Goal: Information Seeking & Learning: Learn about a topic

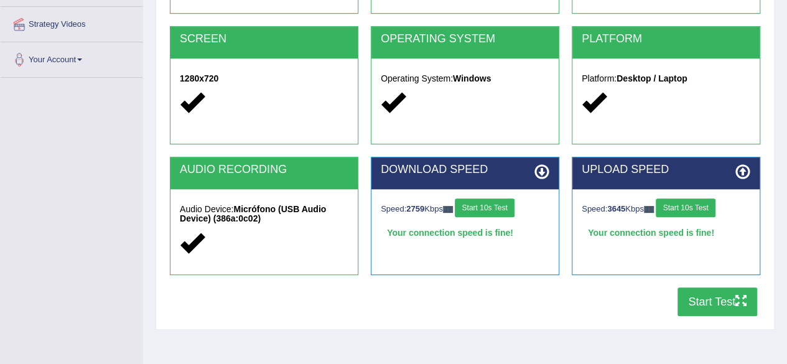
scroll to position [232, 0]
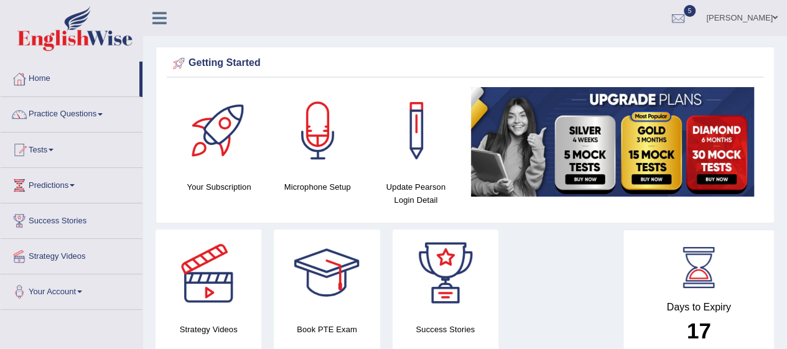
click at [688, 19] on div at bounding box center [678, 18] width 19 height 19
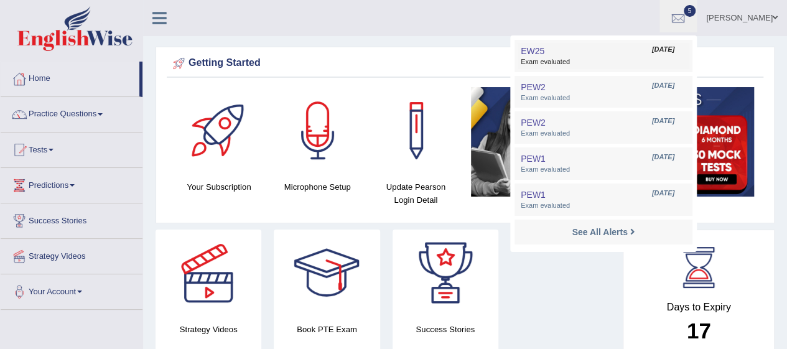
click at [632, 58] on span "Exam evaluated" at bounding box center [604, 62] width 166 height 10
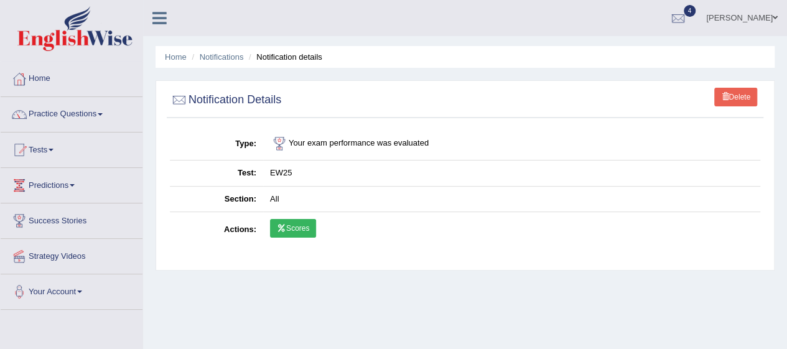
click at [290, 226] on link "Scores" at bounding box center [293, 228] width 46 height 19
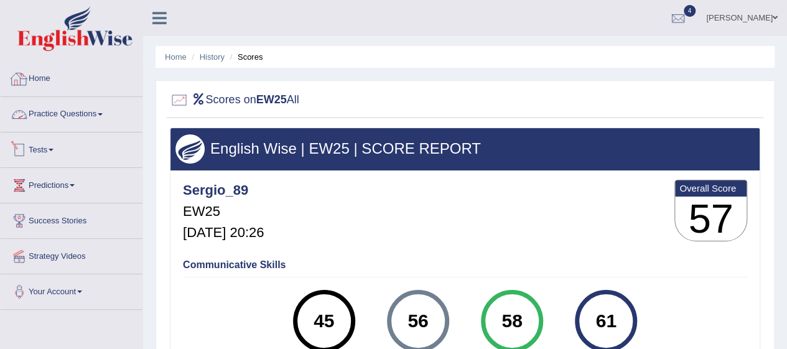
click at [16, 142] on div at bounding box center [19, 150] width 19 height 19
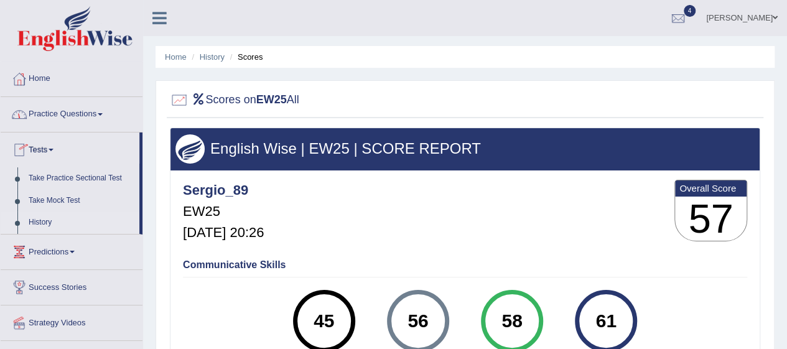
click at [39, 222] on link "History" at bounding box center [81, 223] width 116 height 22
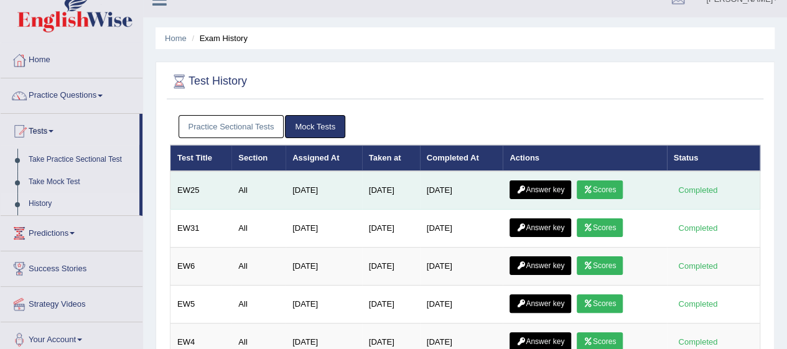
click at [557, 190] on link "Answer key" at bounding box center [541, 189] width 62 height 19
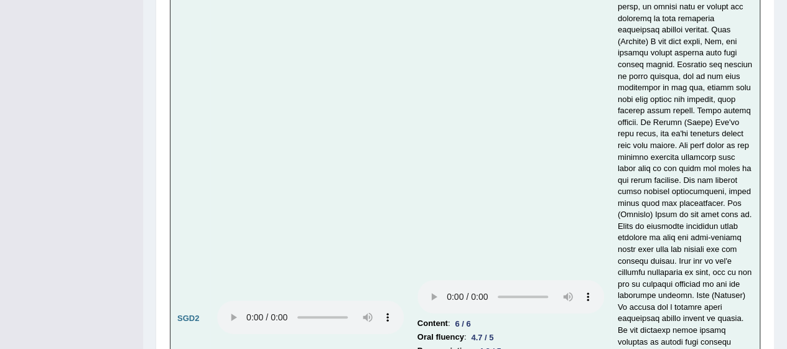
scroll to position [4789, 0]
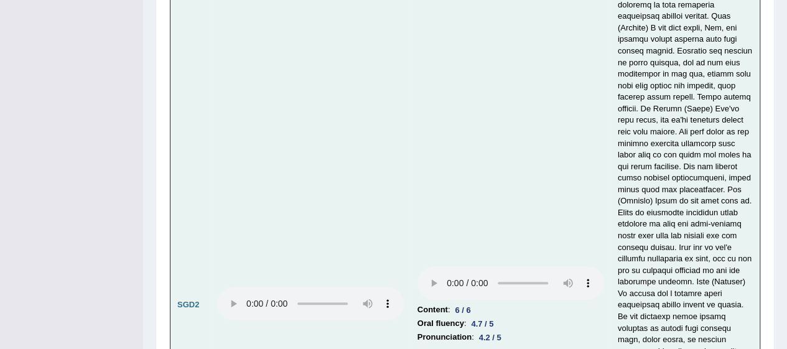
drag, startPoint x: 790, startPoint y: 24, endPoint x: 717, endPoint y: 299, distance: 284.7
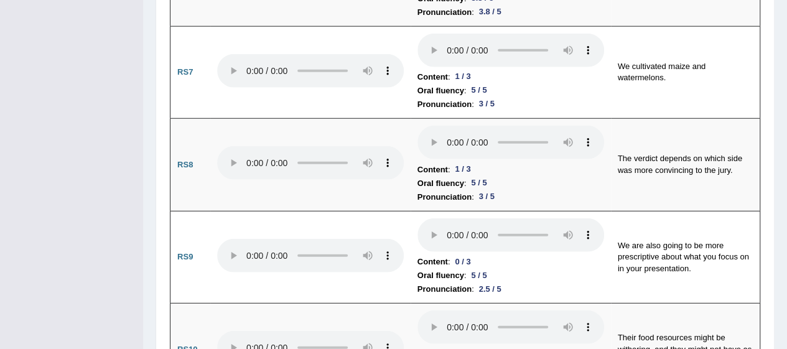
scroll to position [0, 0]
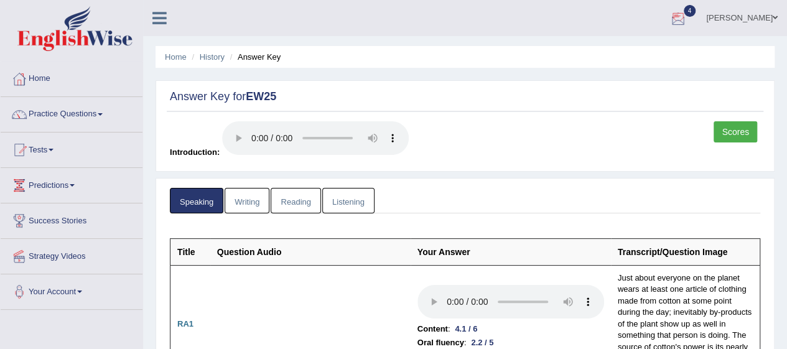
click at [248, 199] on link "Writing" at bounding box center [247, 201] width 45 height 26
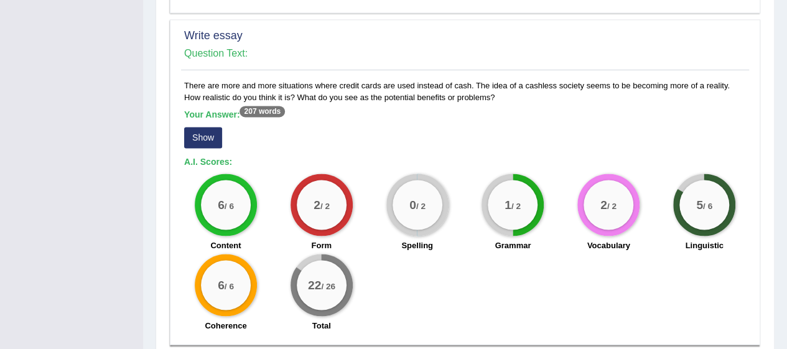
scroll to position [997, 0]
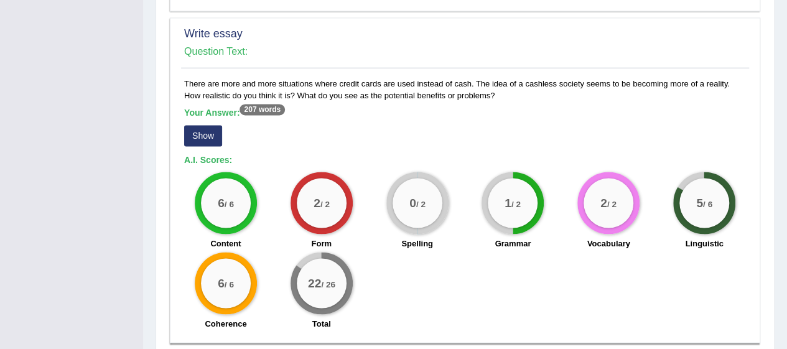
click at [214, 125] on button "Show" at bounding box center [203, 135] width 38 height 21
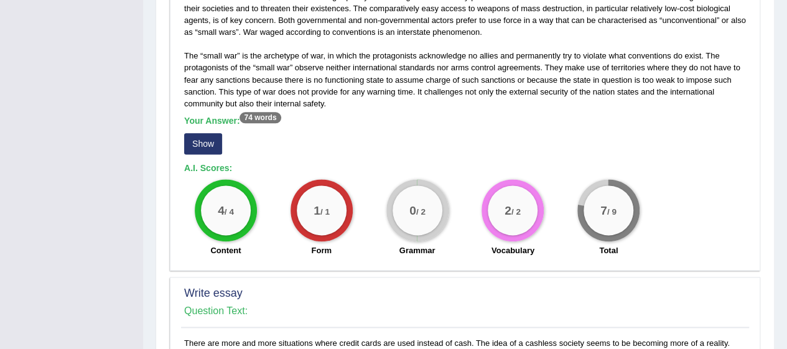
scroll to position [739, 0]
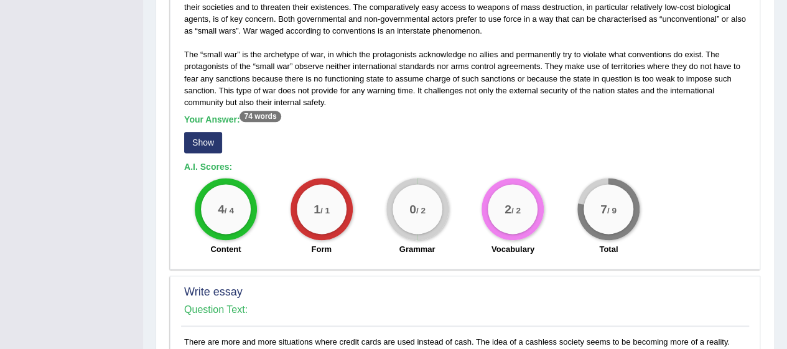
click at [200, 147] on button "Show" at bounding box center [203, 142] width 38 height 21
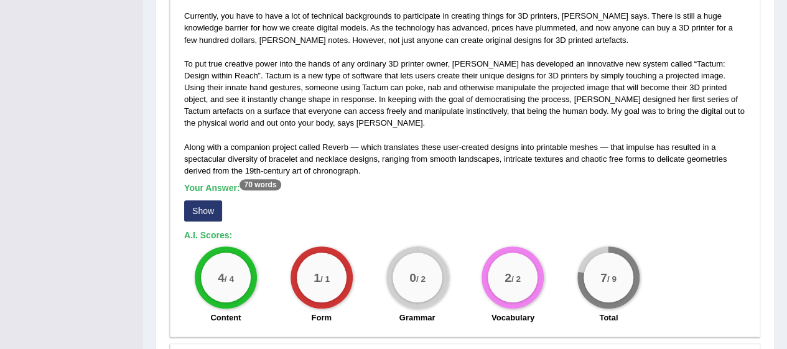
scroll to position [307, 0]
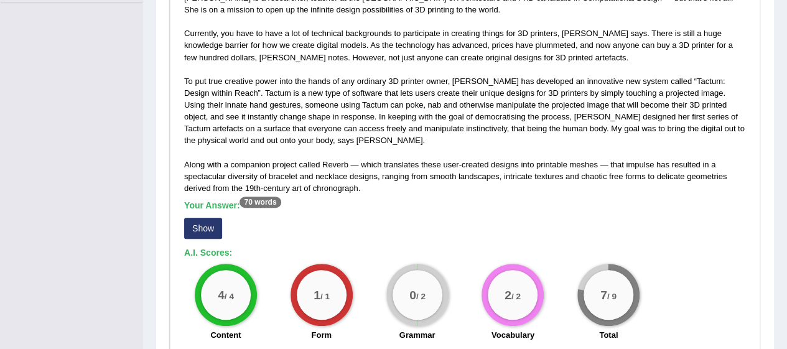
click at [215, 223] on button "Show" at bounding box center [203, 228] width 38 height 21
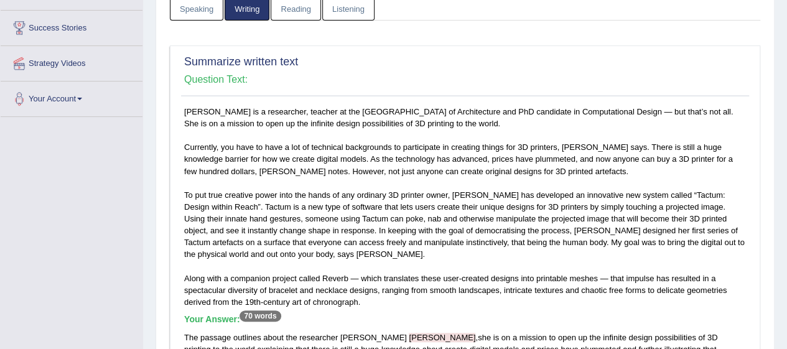
scroll to position [82, 0]
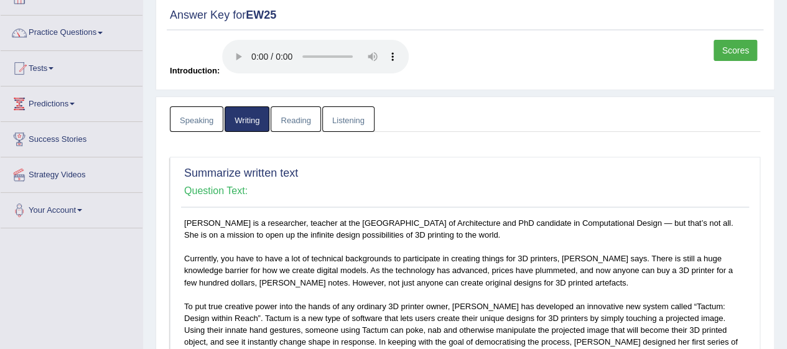
click at [291, 112] on link "Reading" at bounding box center [296, 119] width 50 height 26
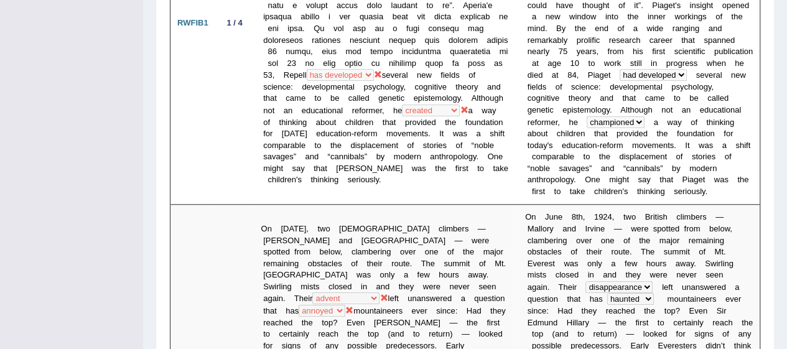
scroll to position [0, 0]
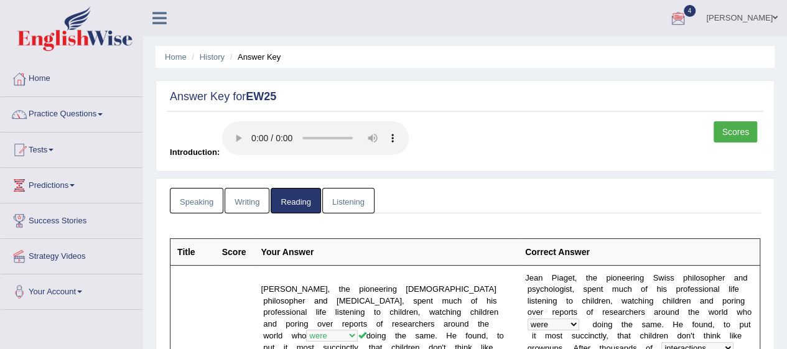
click at [343, 203] on link "Listening" at bounding box center [348, 201] width 52 height 26
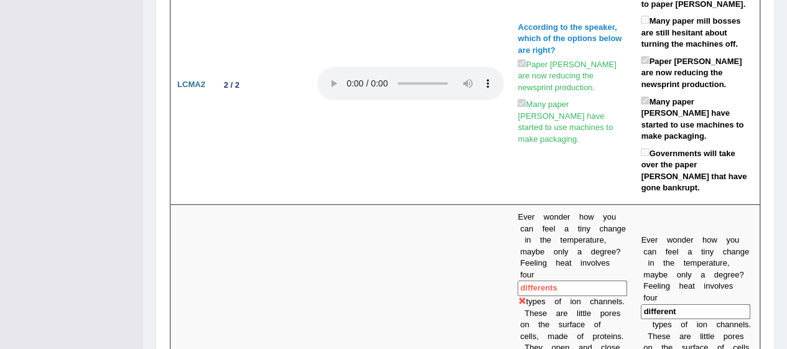
scroll to position [264, 0]
